Goal: Task Accomplishment & Management: Complete application form

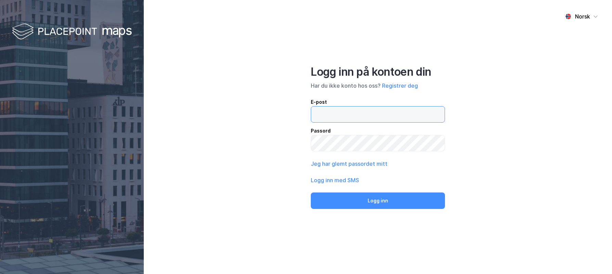
click at [349, 117] on input "email" at bounding box center [378, 114] width 134 height 16
type input "yngve.walle@paretosec.com"
click at [399, 85] on button "Registrer deg" at bounding box center [400, 85] width 36 height 8
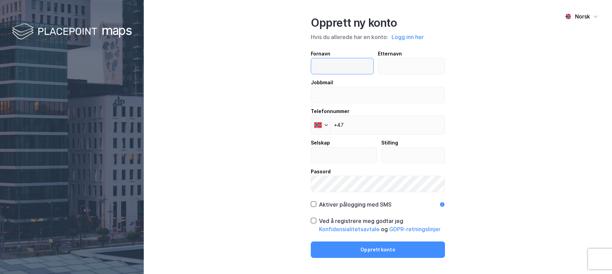
click at [328, 70] on input "text" at bounding box center [342, 66] width 62 height 16
type input "Yngve"
click at [386, 62] on input "text" at bounding box center [411, 66] width 67 height 16
type input "Walle"
click at [343, 88] on input "email" at bounding box center [378, 95] width 134 height 16
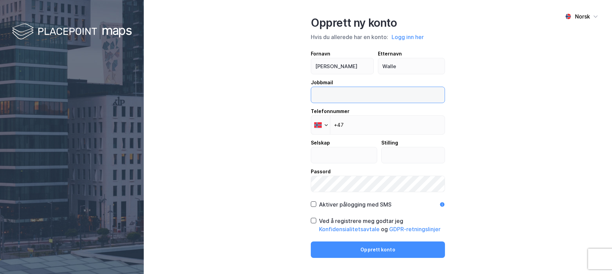
type input "yngve.walle@paretosec.com"
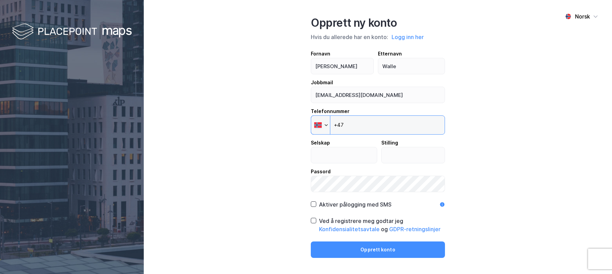
click at [349, 122] on input "+47" at bounding box center [378, 124] width 134 height 19
type input "+47 917 86 544"
click at [323, 150] on input "text" at bounding box center [344, 155] width 66 height 16
type input "Pareto"
click at [402, 157] on input "text" at bounding box center [413, 155] width 63 height 16
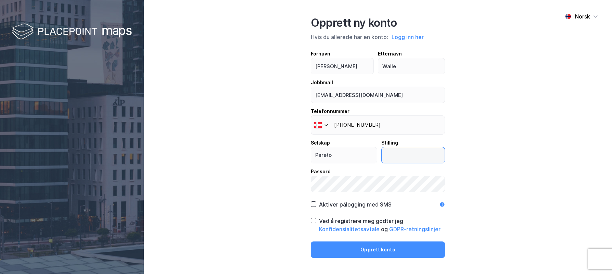
type input "Partner"
click at [314, 205] on icon at bounding box center [313, 204] width 5 height 5
click at [313, 222] on icon at bounding box center [313, 220] width 5 height 5
click at [441, 204] on icon at bounding box center [442, 204] width 4 height 4
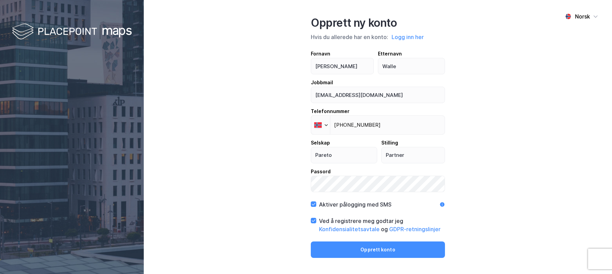
click at [441, 204] on icon at bounding box center [442, 204] width 4 height 4
click at [469, 203] on div "Norsk Opprett ny konto Hvis du allerede har en konto: Logg inn her Fornavn Yngv…" at bounding box center [378, 137] width 468 height 274
click at [460, 218] on div "Norsk Opprett ny konto Hvis du allerede har en konto: Logg inn her Fornavn Yngv…" at bounding box center [378, 137] width 468 height 274
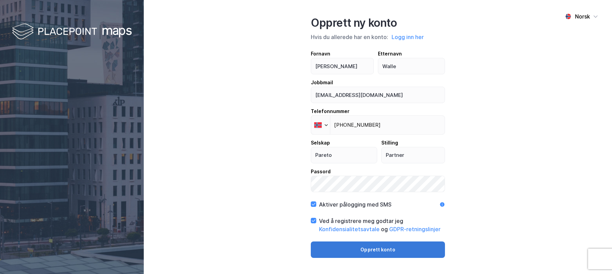
click at [366, 251] on button "Opprett konto" at bounding box center [378, 249] width 134 height 16
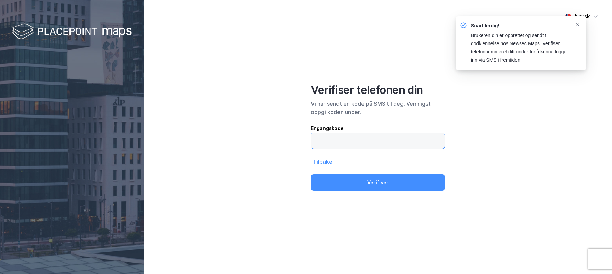
click at [359, 141] on input "text" at bounding box center [378, 141] width 134 height 16
type input "923270"
click at [311, 174] on button "Verifiser" at bounding box center [378, 182] width 134 height 16
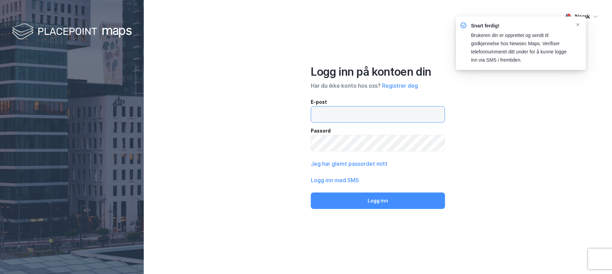
click at [334, 115] on input "email" at bounding box center [378, 114] width 134 height 16
type input "yngve.walle@paretosec.com"
click at [311, 192] on button "Logg inn" at bounding box center [378, 200] width 134 height 16
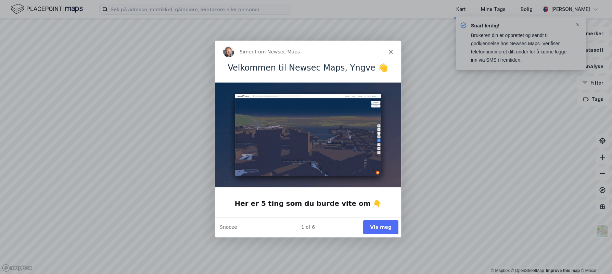
click at [580, 11] on div "Product tour overlay" at bounding box center [306, 137] width 612 height 274
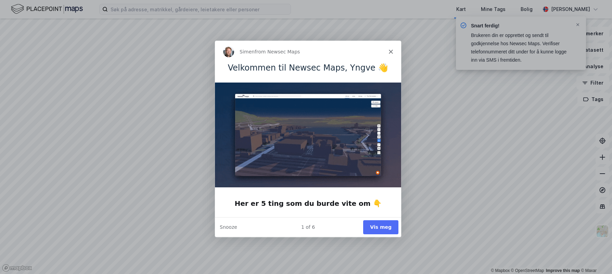
click at [392, 51] on icon "Close" at bounding box center [391, 51] width 4 height 4
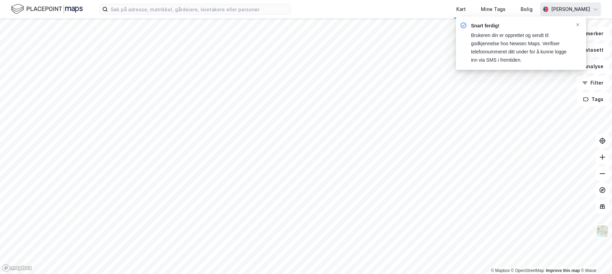
click at [575, 10] on div "[PERSON_NAME]" at bounding box center [570, 9] width 39 height 8
click at [577, 23] on icon "Notifications Alt+T" at bounding box center [578, 25] width 4 height 4
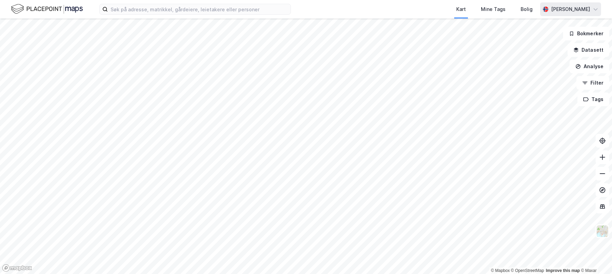
click at [577, 11] on div "[PERSON_NAME]" at bounding box center [570, 9] width 39 height 8
click at [536, 39] on div "Logg ut" at bounding box center [536, 42] width 18 height 8
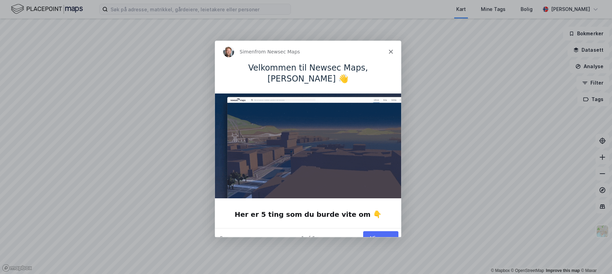
click at [378, 231] on button "Vis meg" at bounding box center [380, 238] width 35 height 14
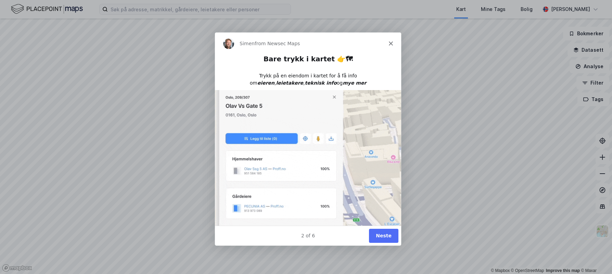
click at [387, 241] on button "Neste" at bounding box center [383, 235] width 29 height 14
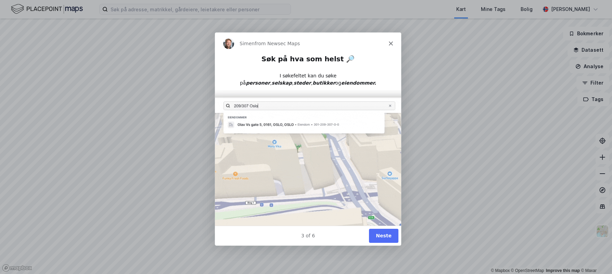
click at [385, 237] on button "Neste" at bounding box center [383, 235] width 29 height 14
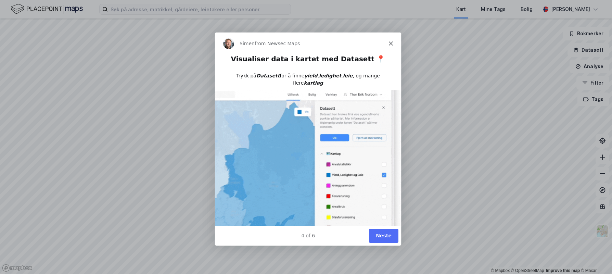
click at [384, 238] on button "Neste" at bounding box center [383, 235] width 29 height 14
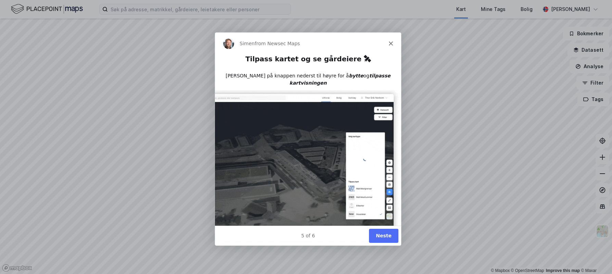
click at [384, 238] on button "Neste" at bounding box center [383, 235] width 29 height 14
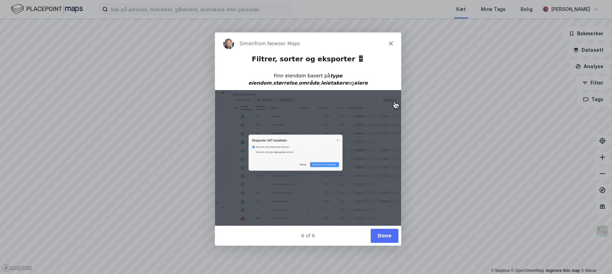
click at [391, 45] on icon "Close" at bounding box center [391, 43] width 4 height 4
